Goal: Information Seeking & Learning: Learn about a topic

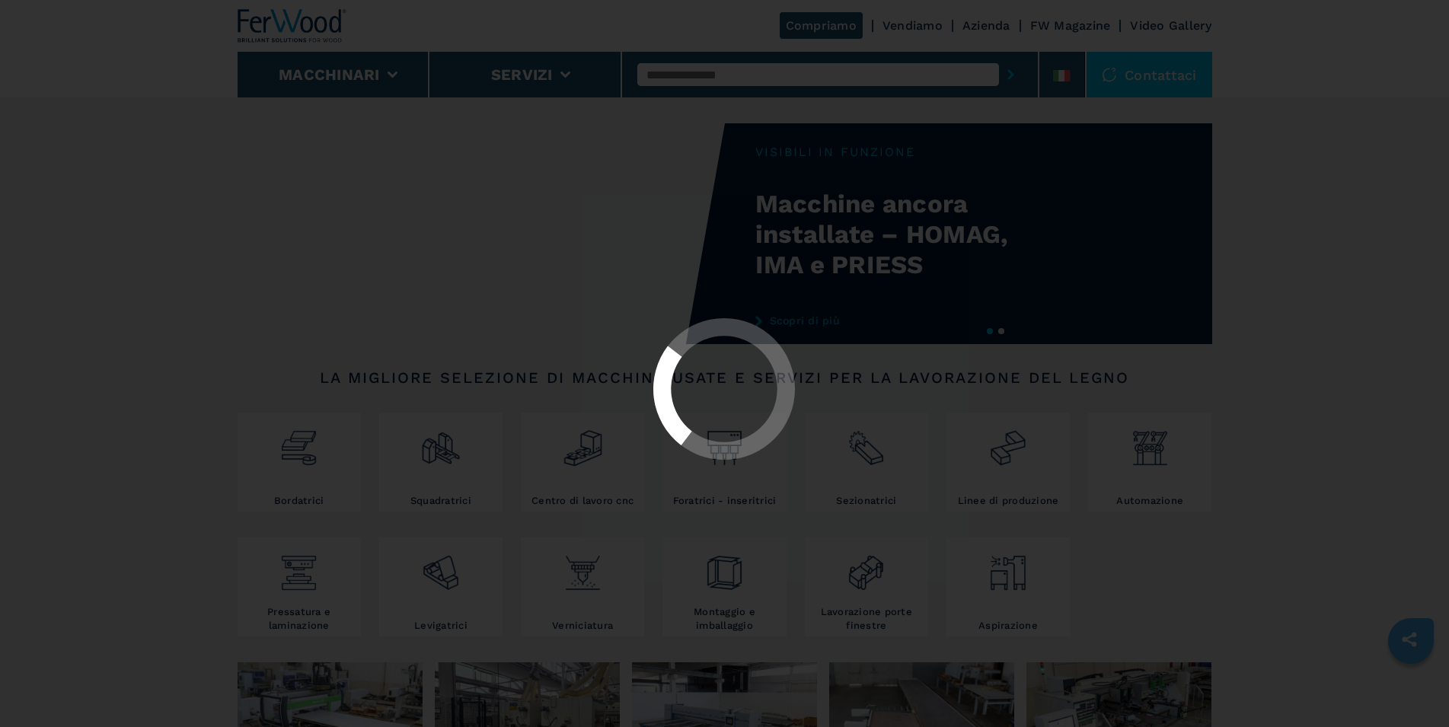
select select "**********"
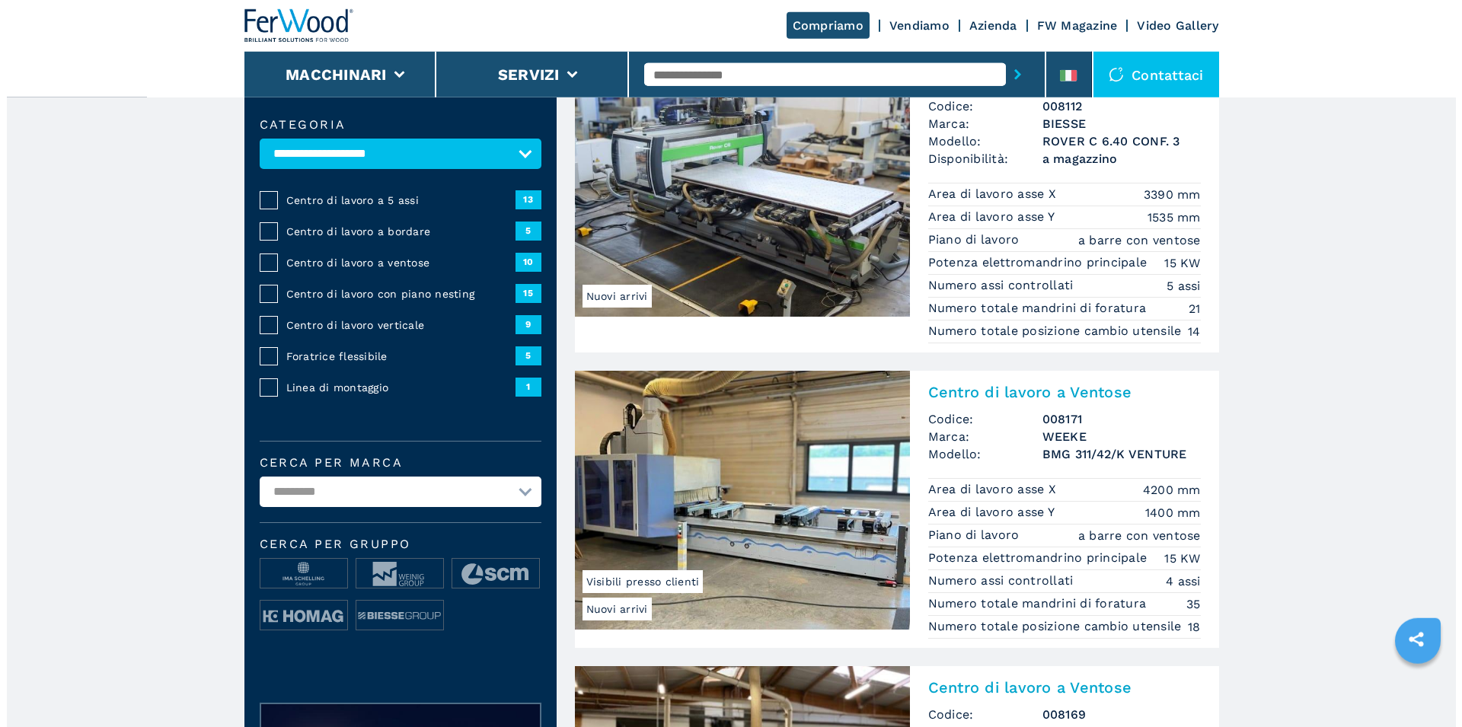
scroll to position [78, 0]
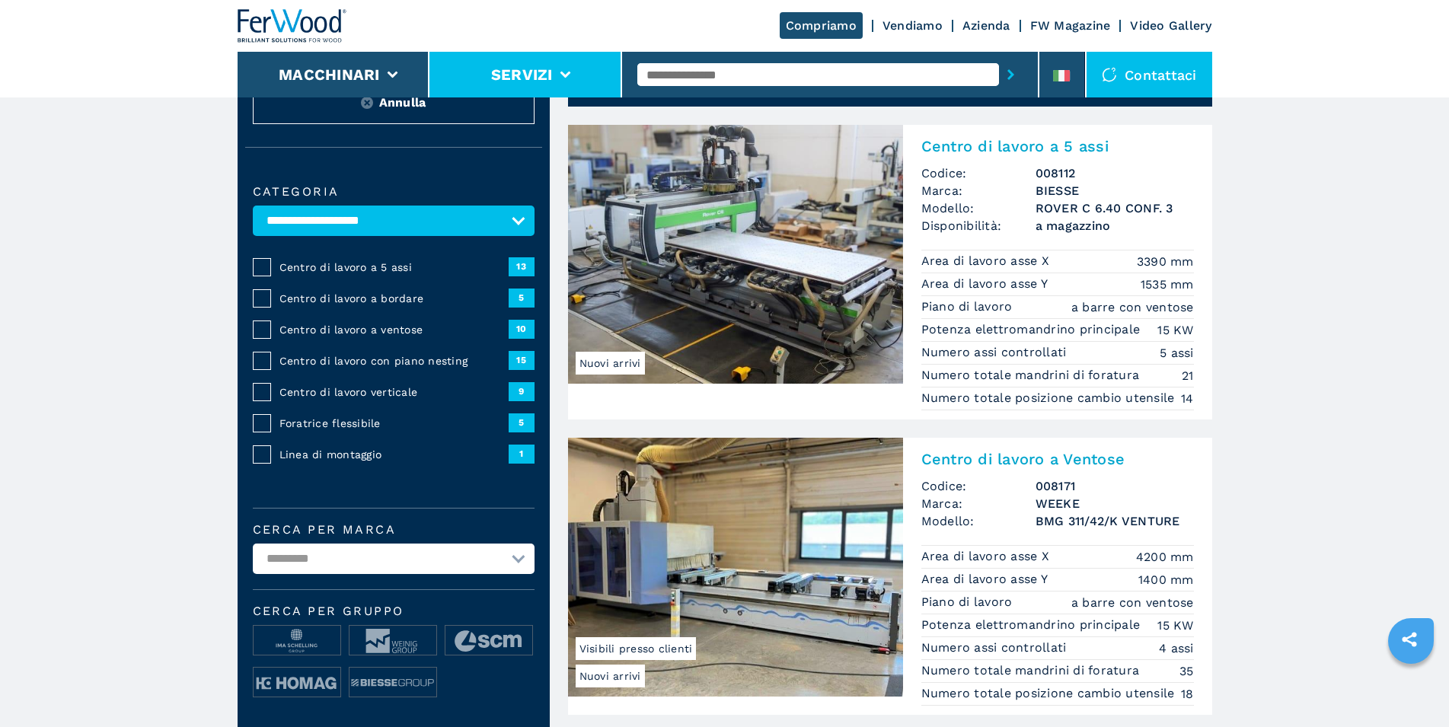
click at [561, 74] on icon at bounding box center [565, 75] width 11 height 7
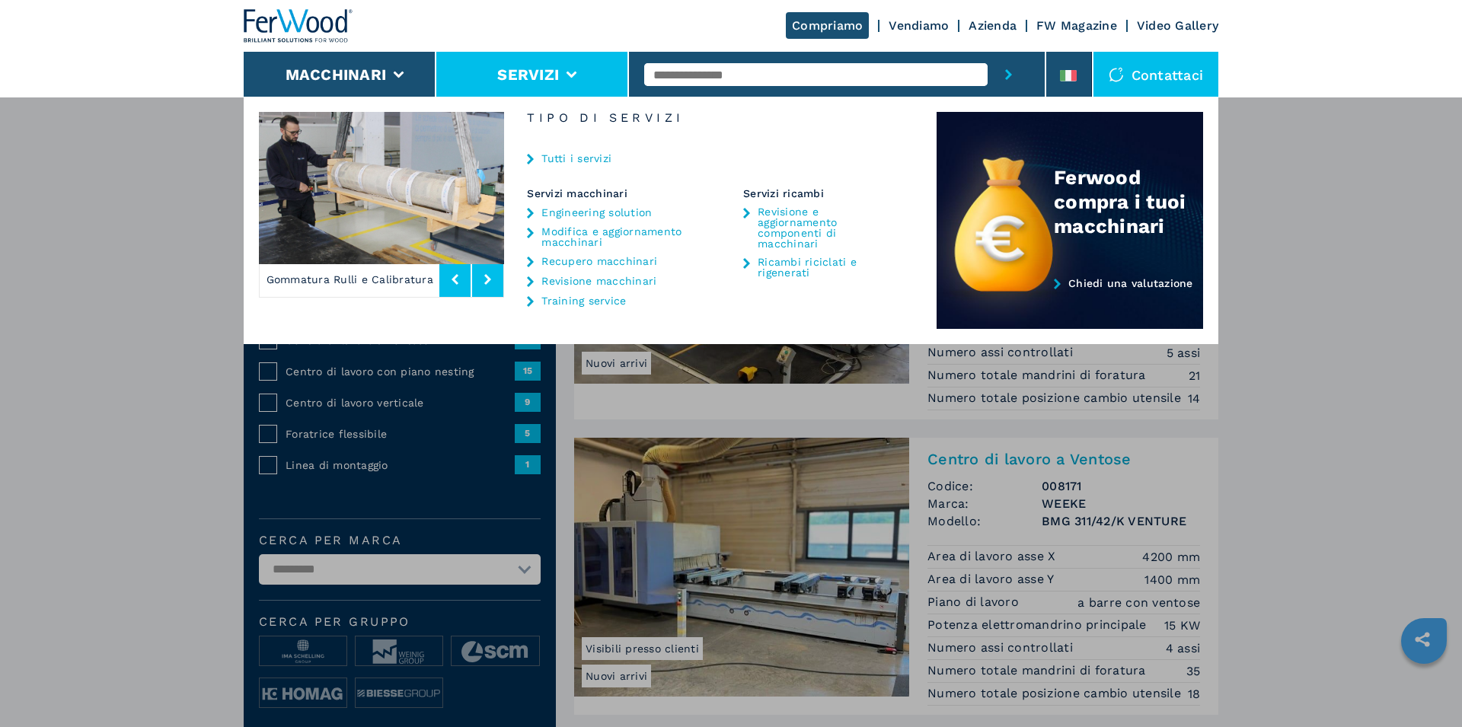
click at [570, 280] on link "Revisione macchinari" at bounding box center [599, 281] width 115 height 11
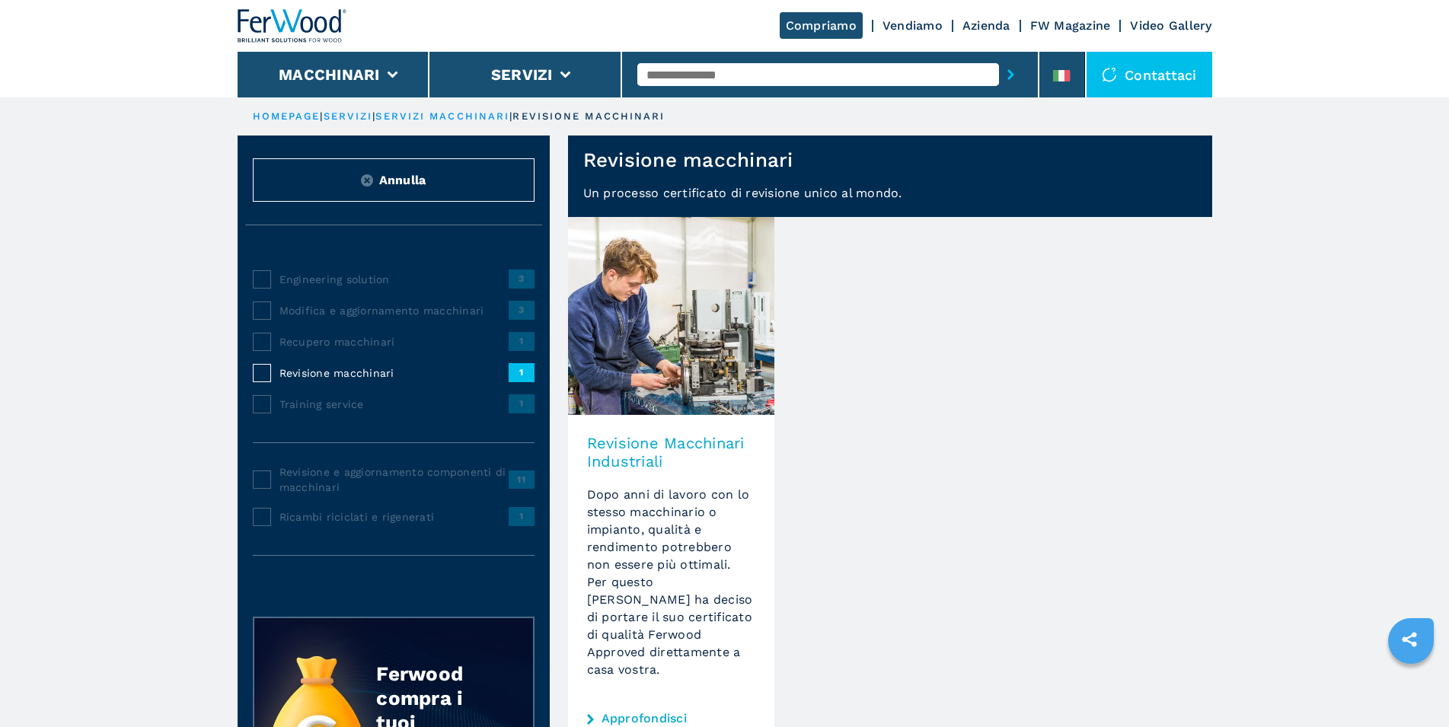
scroll to position [311, 0]
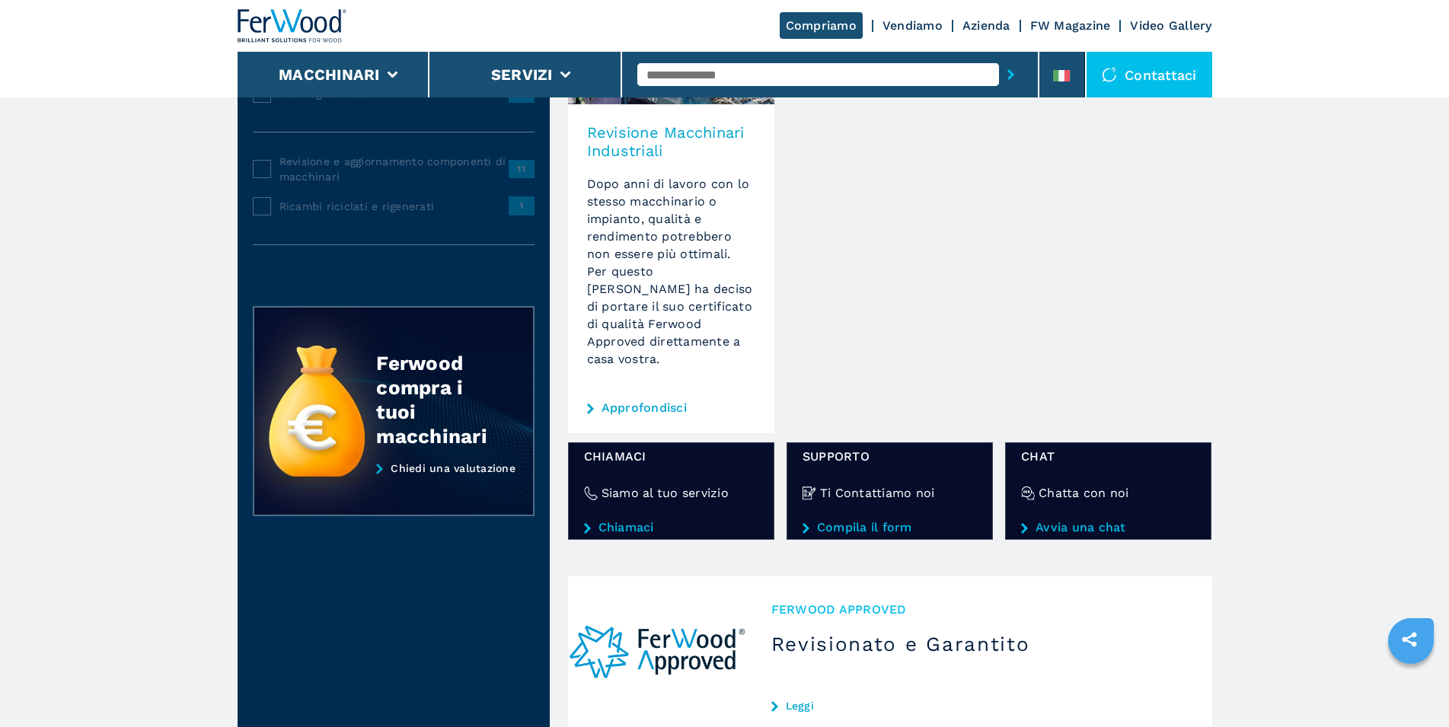
click at [634, 410] on link "Approfondisci" at bounding box center [644, 408] width 85 height 12
